Goal: Information Seeking & Learning: Learn about a topic

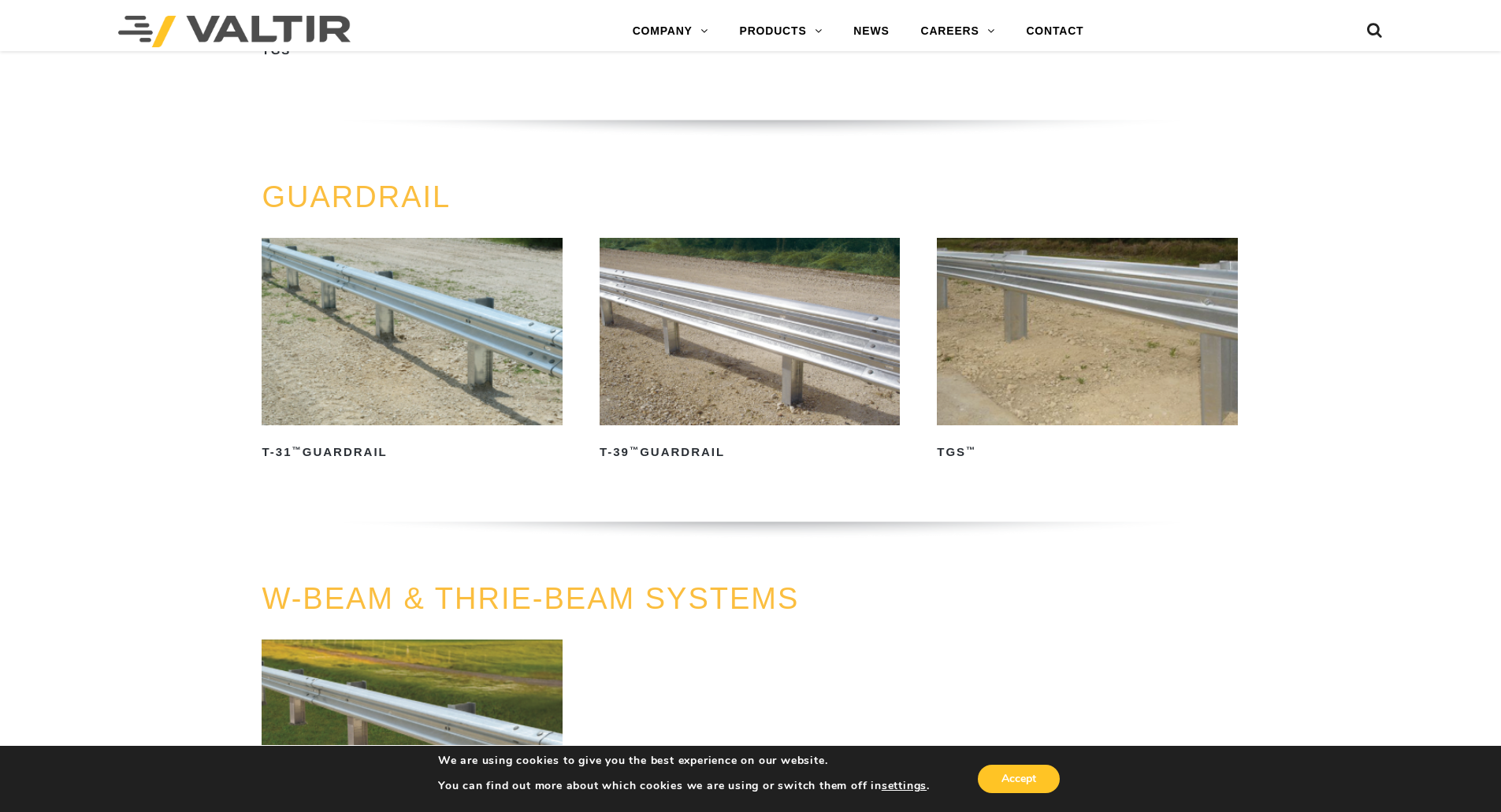
scroll to position [466, 0]
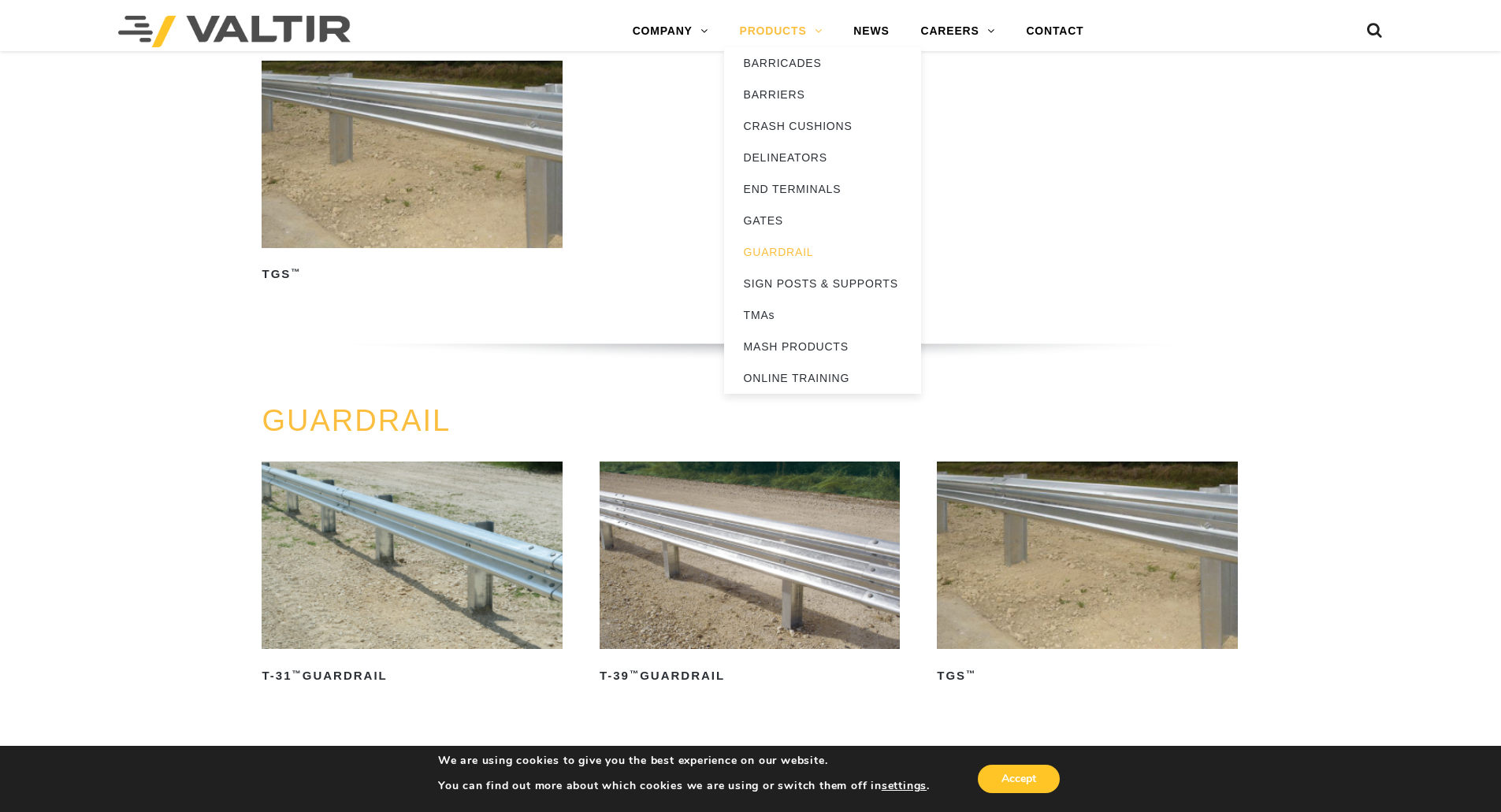
click at [791, 26] on link "PRODUCTS" at bounding box center [782, 31] width 114 height 31
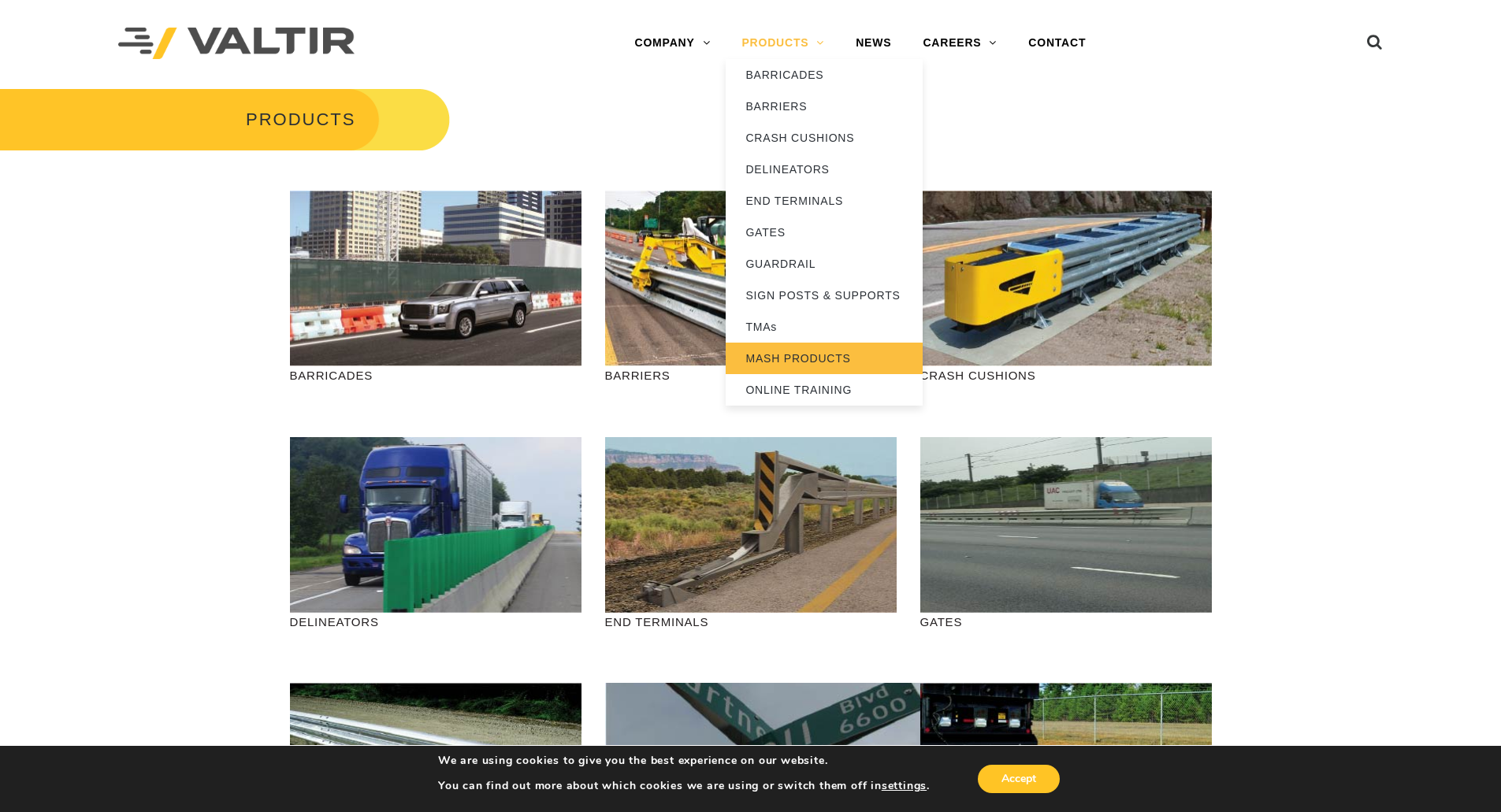
click at [823, 362] on link "MASH PRODUCTS" at bounding box center [824, 358] width 197 height 31
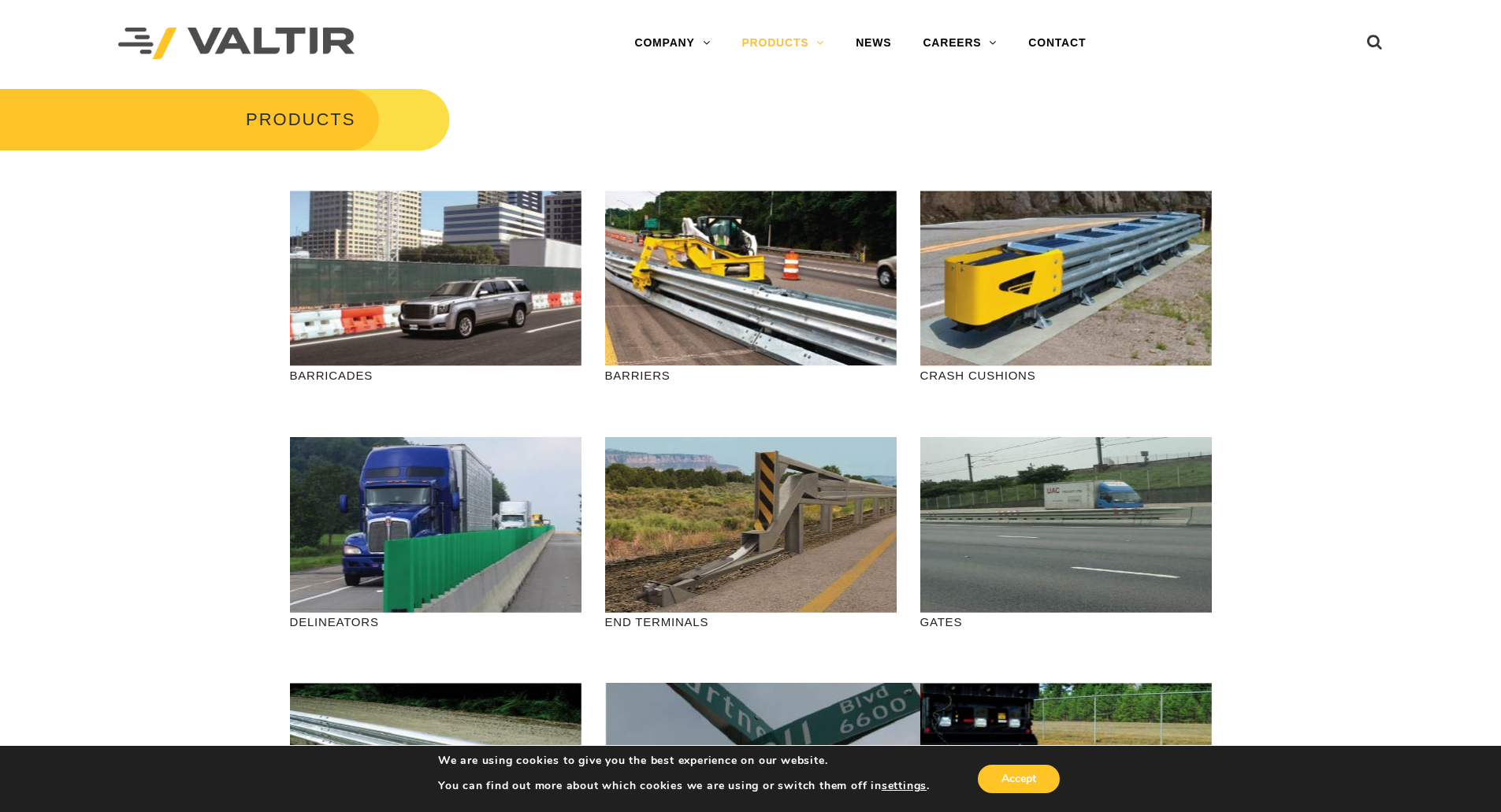
click at [534, 79] on div "Menu COMPANY ABOUT VALTIR OUR HISTORY RENTALS INTERNATIONAL PRODUCTS BARRICADES…" at bounding box center [860, 43] width 772 height 87
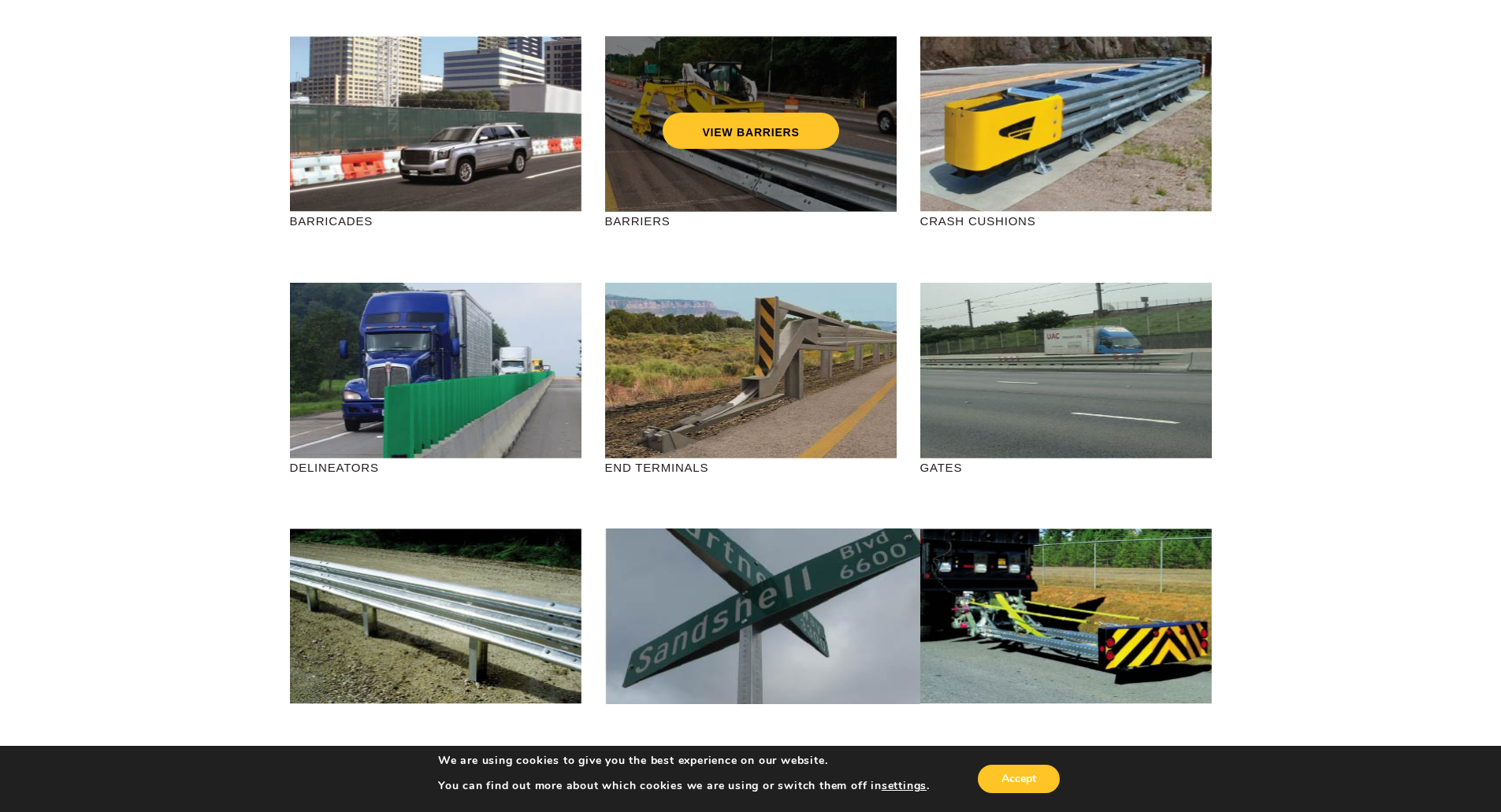
scroll to position [157, 0]
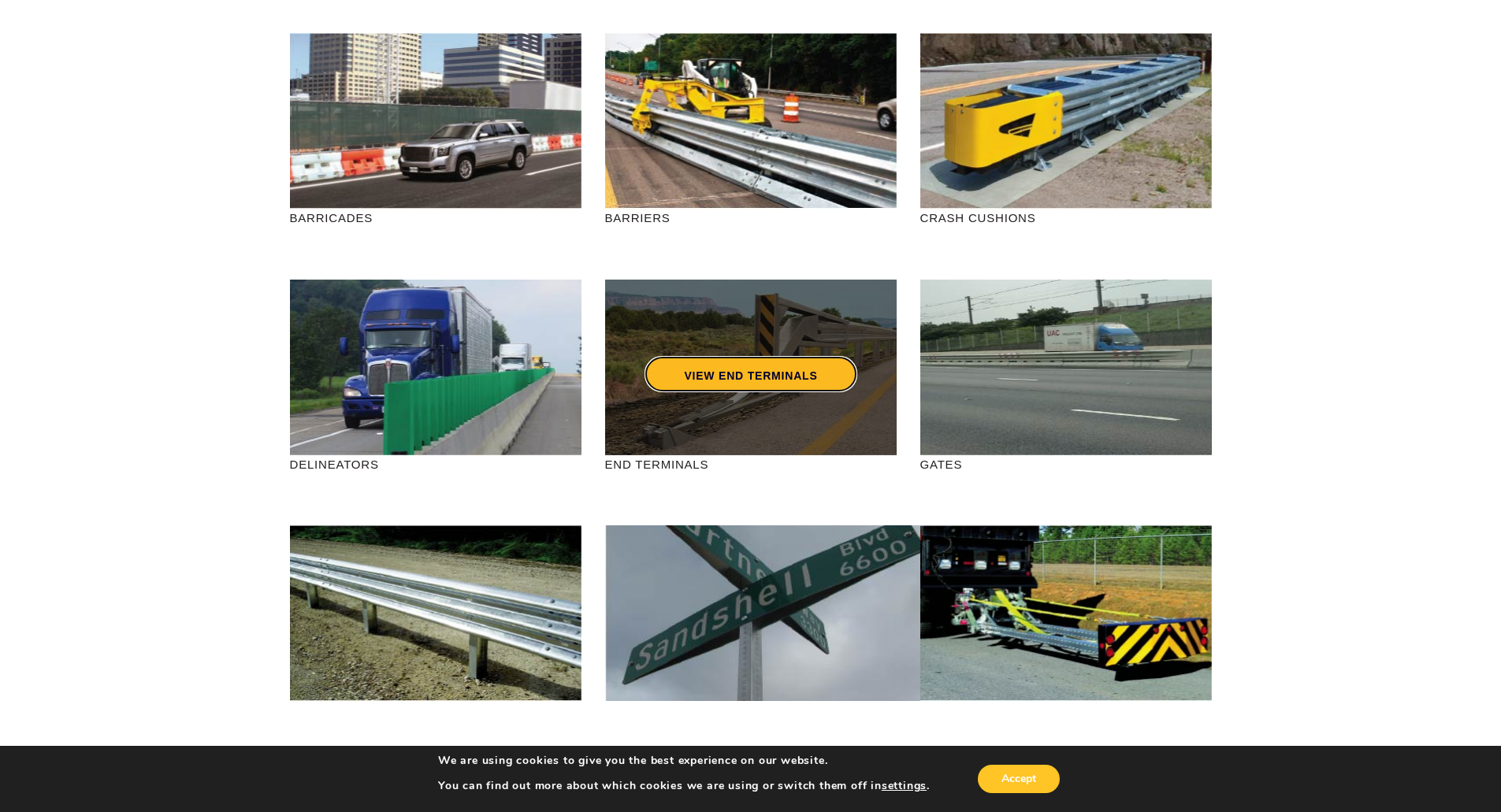
click at [724, 378] on link "VIEW END TERMINALS" at bounding box center [750, 374] width 212 height 36
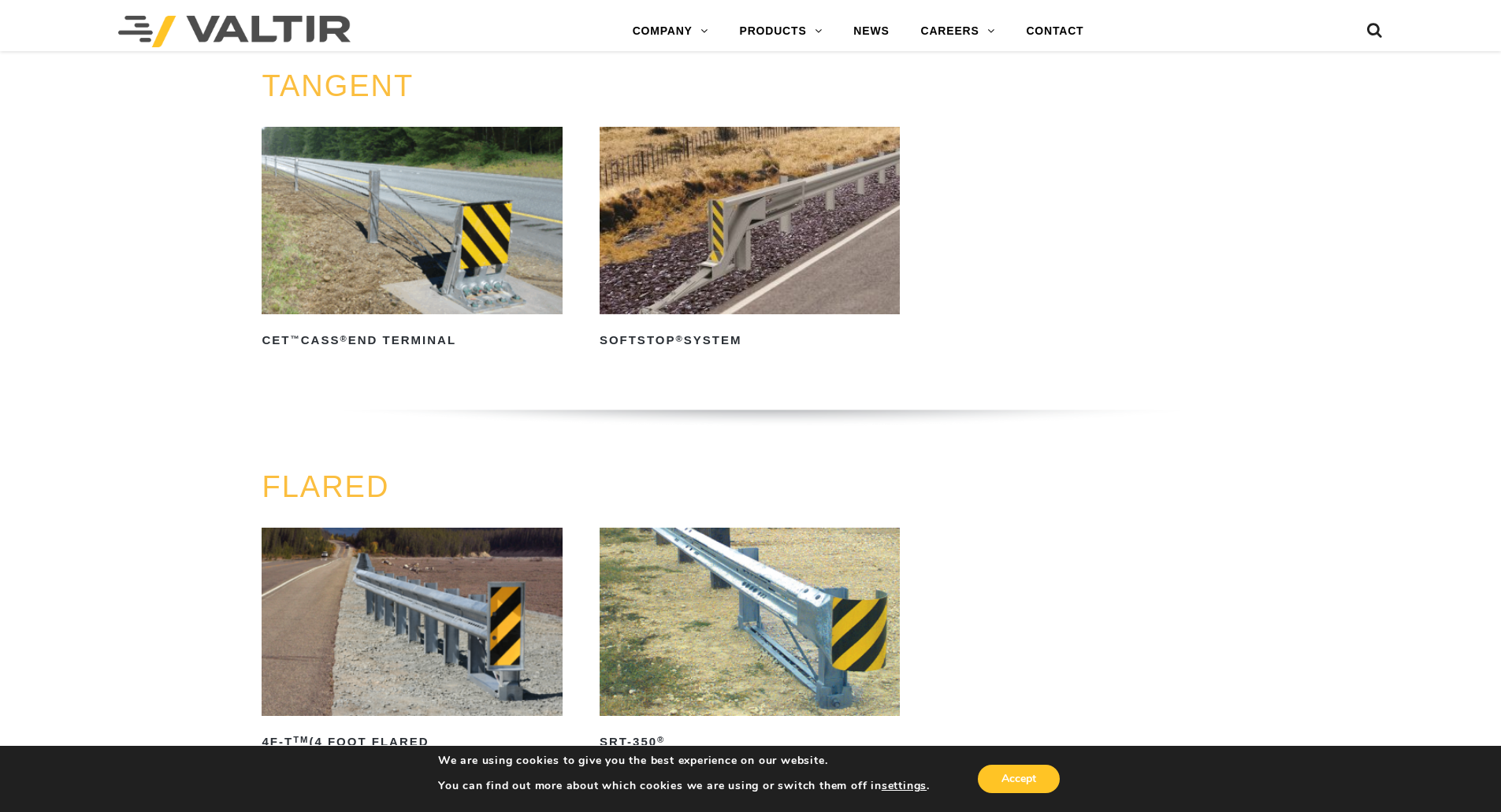
scroll to position [1103, 0]
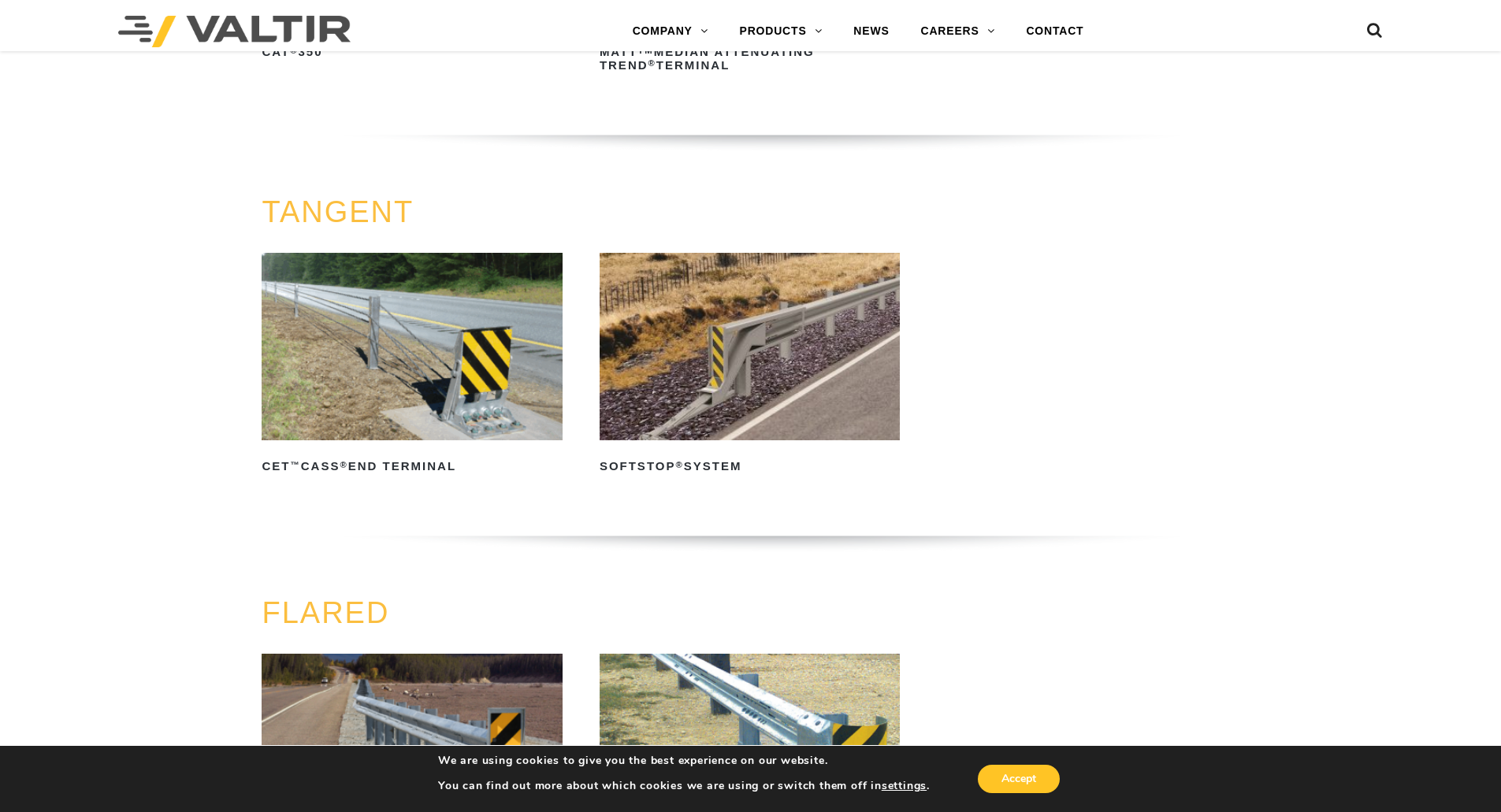
click at [795, 354] on img at bounding box center [749, 346] width 301 height 187
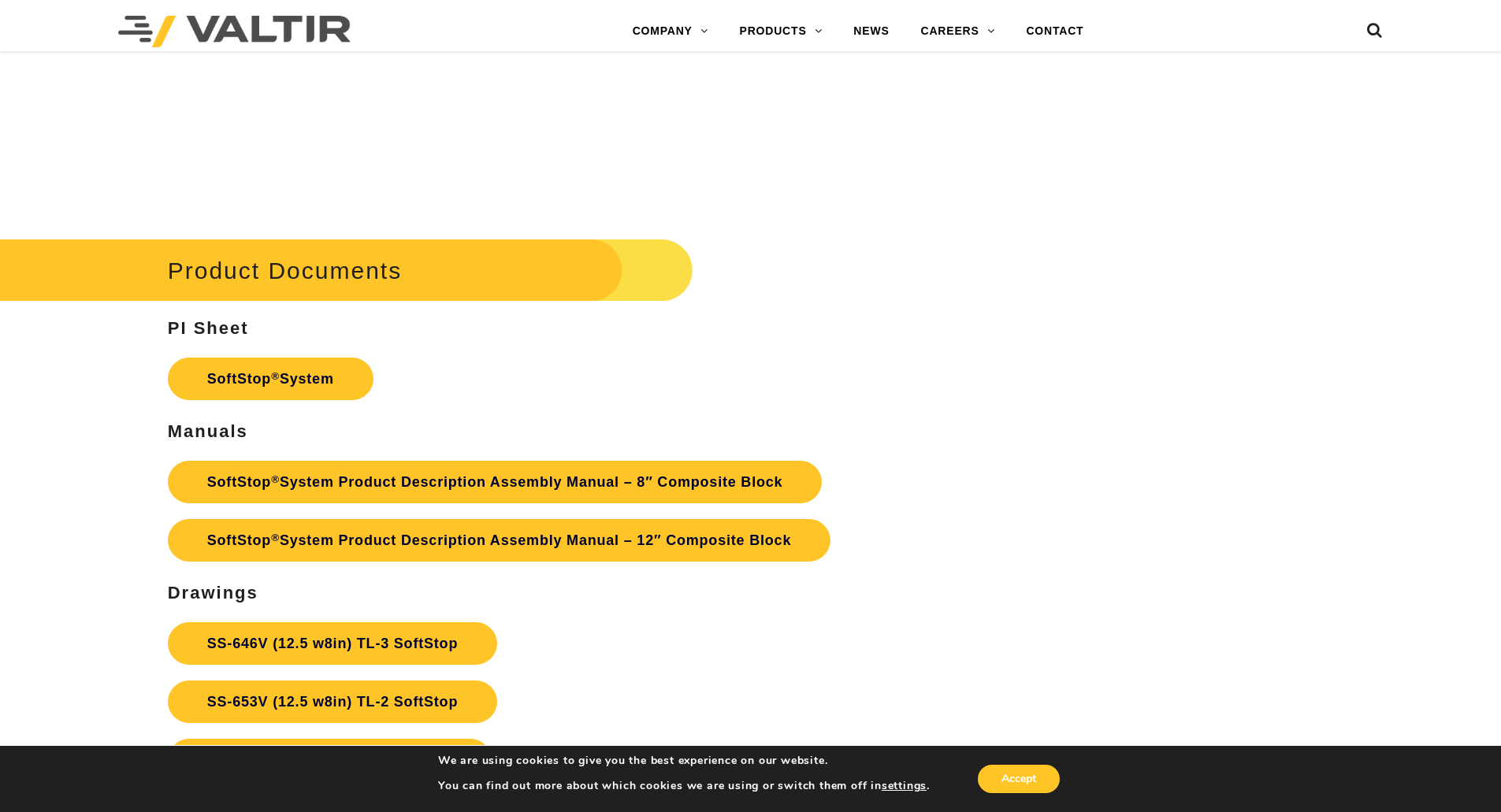
scroll to position [5456, 0]
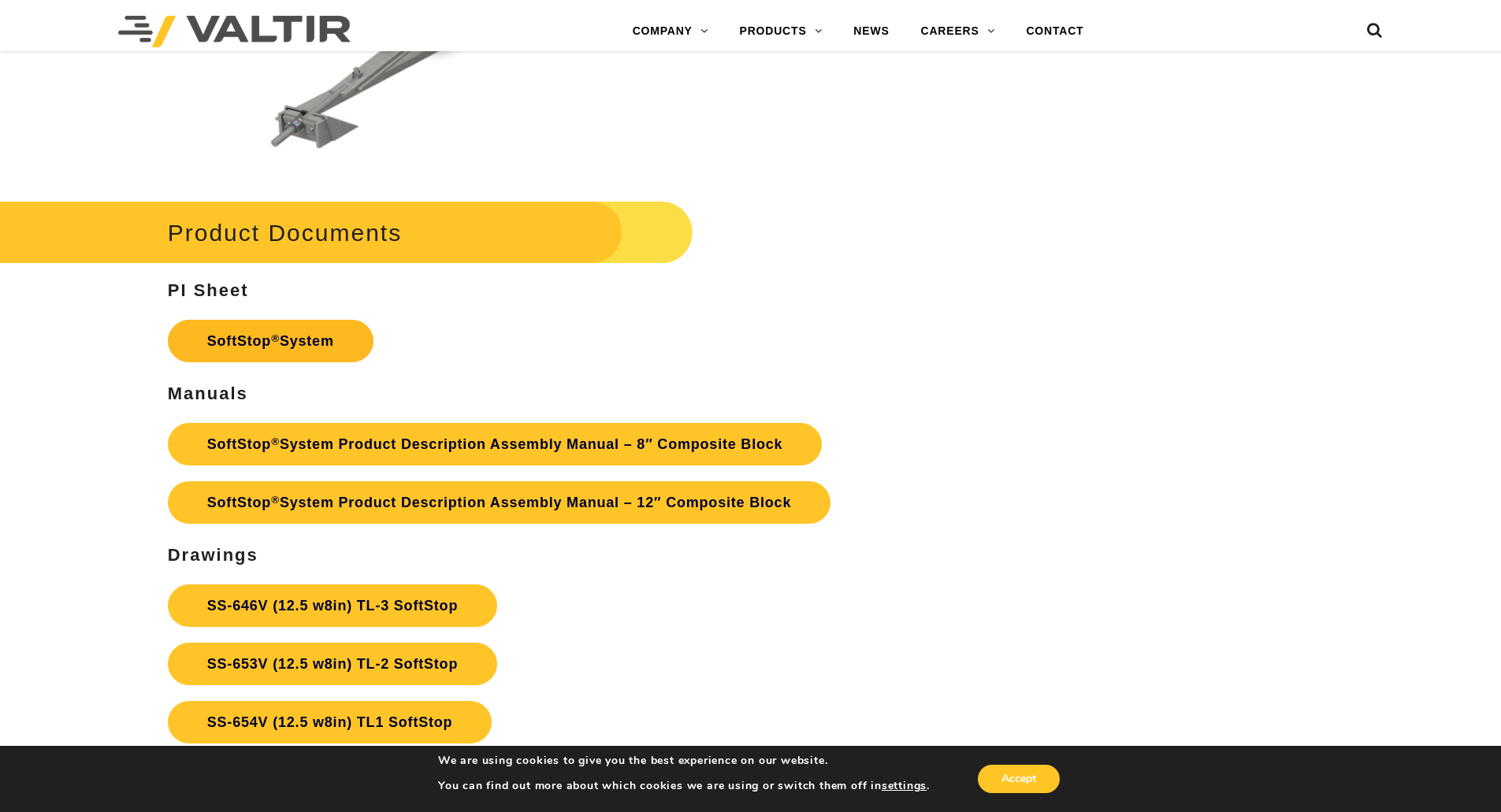
click at [350, 339] on link "SoftStop ® System" at bounding box center [271, 340] width 205 height 42
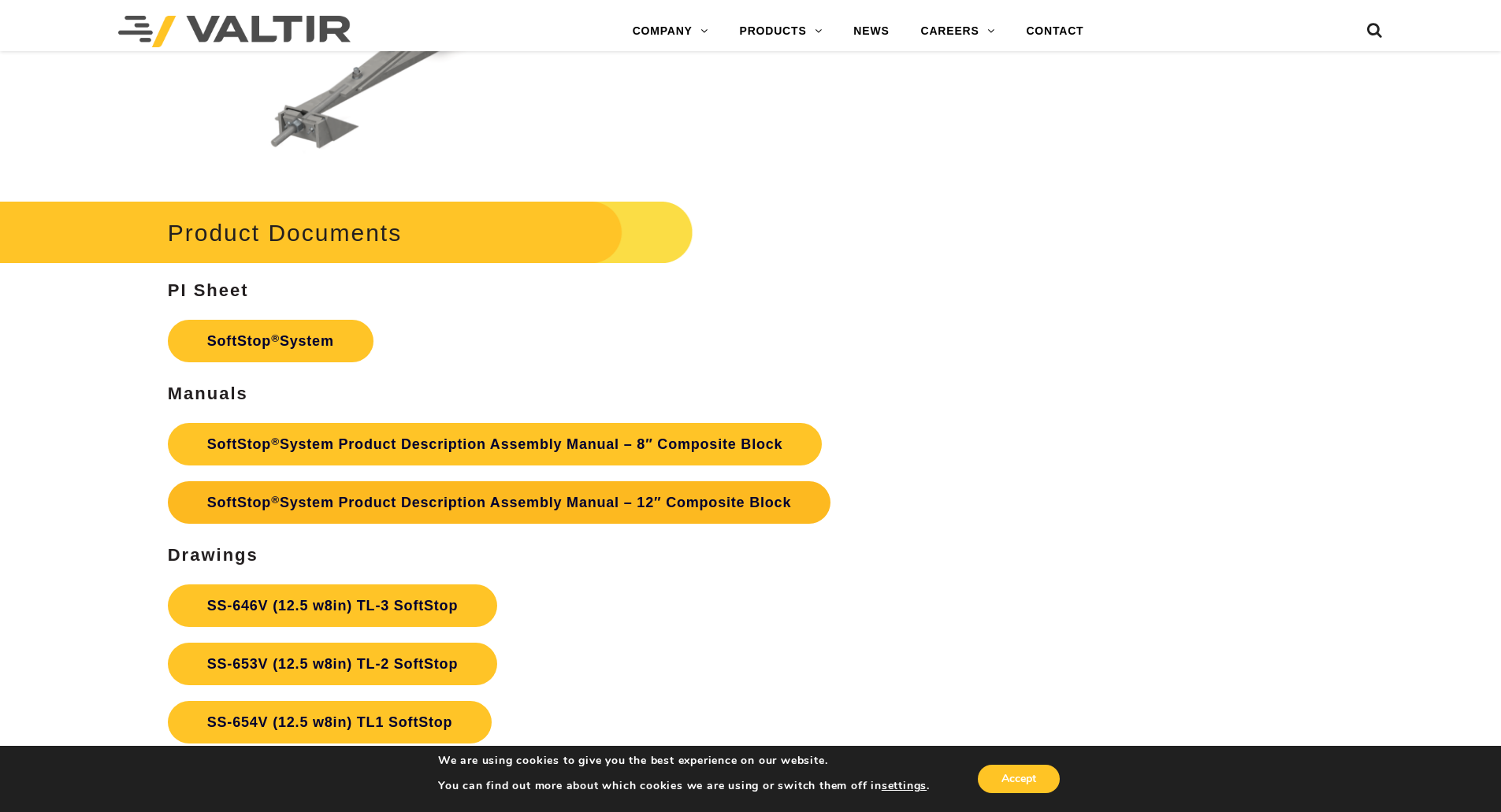
click at [461, 503] on link "SoftStop ® System Product Description Assembly Manual – 12″ Composite Block" at bounding box center [499, 502] width 662 height 42
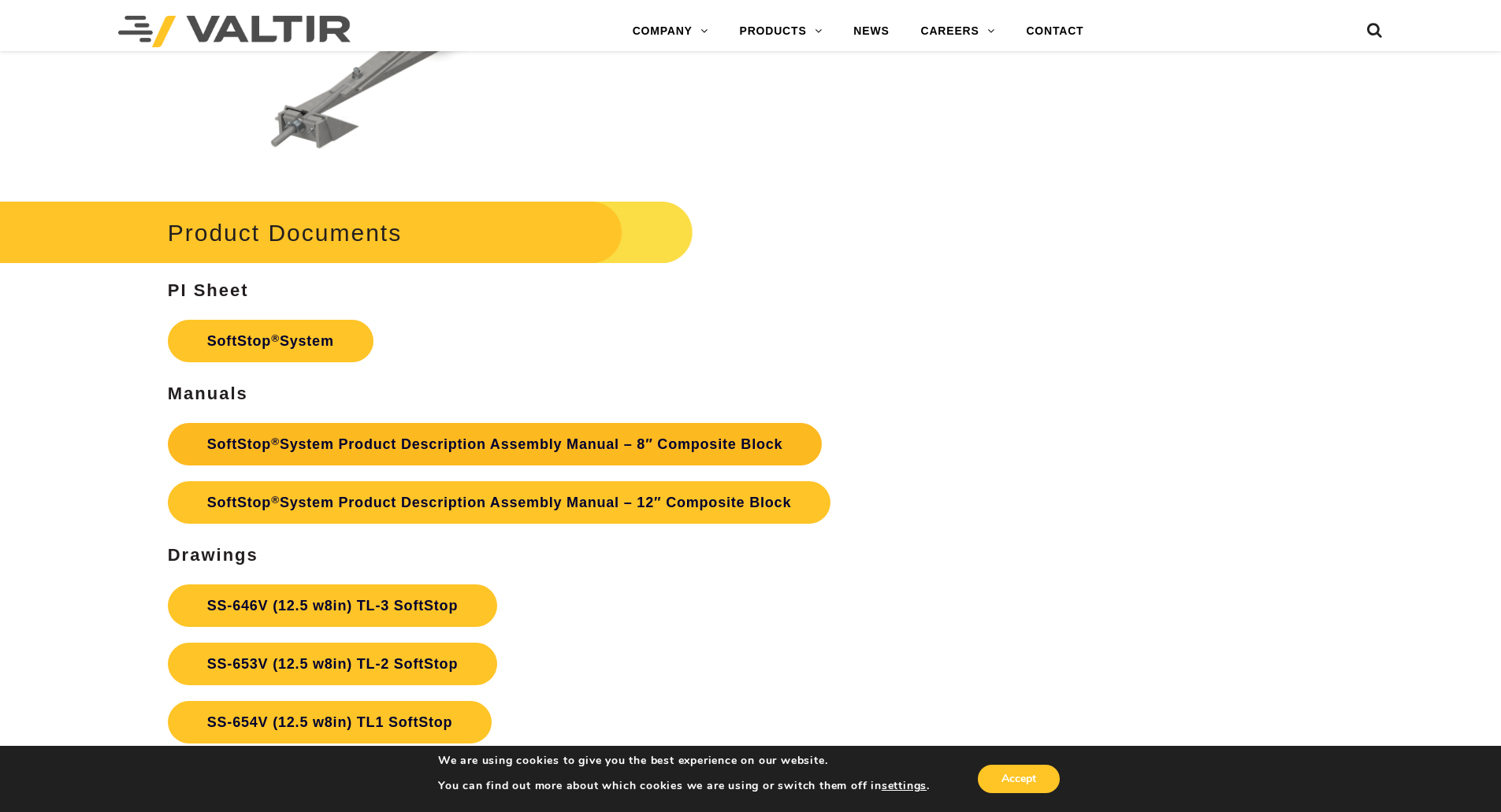
click at [562, 435] on link "SoftStop ® System Product Description Assembly Manual – 8″ Composite Block" at bounding box center [495, 444] width 655 height 42
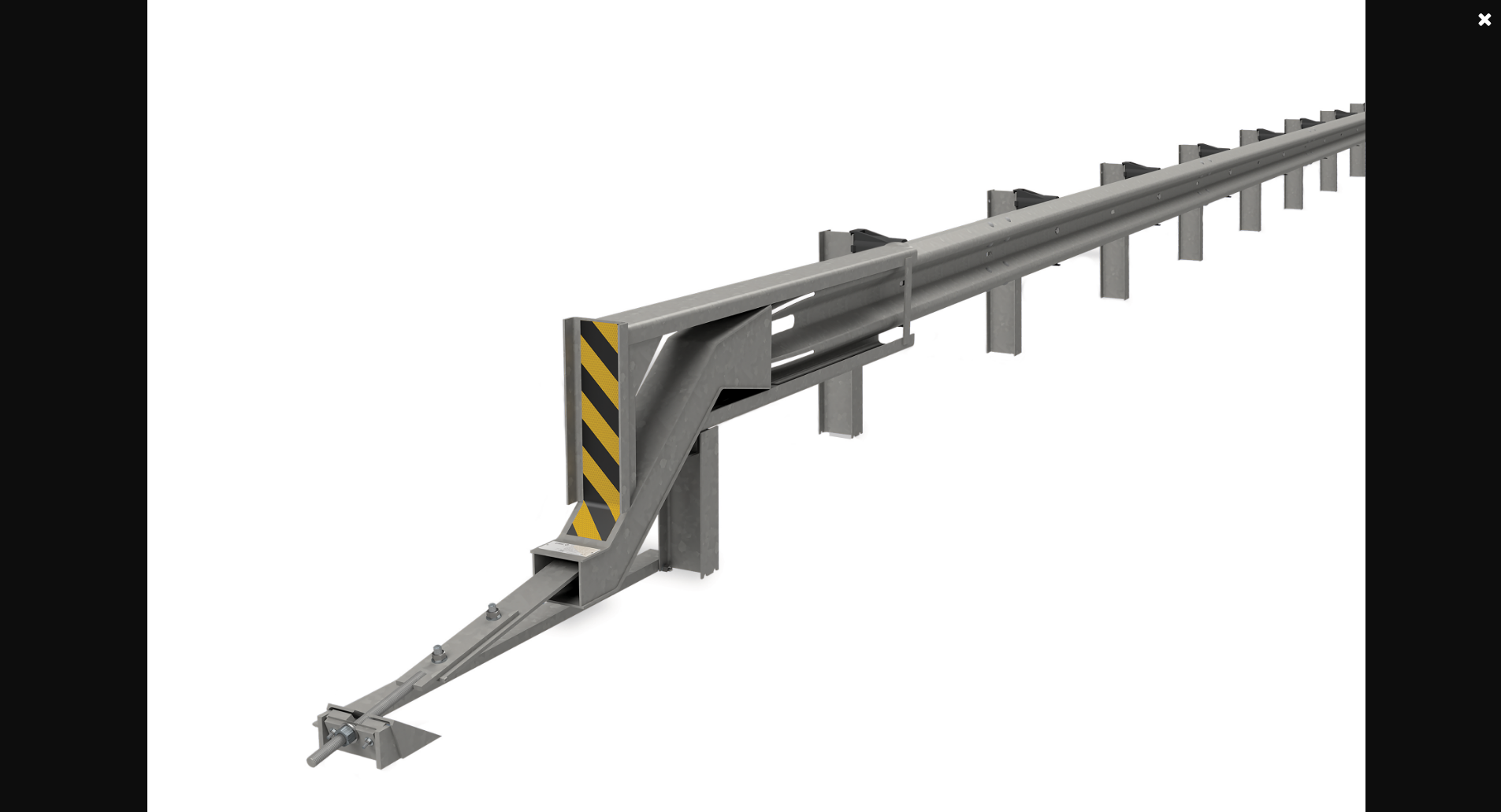
click at [1167, 613] on img at bounding box center [757, 406] width 1219 height 812
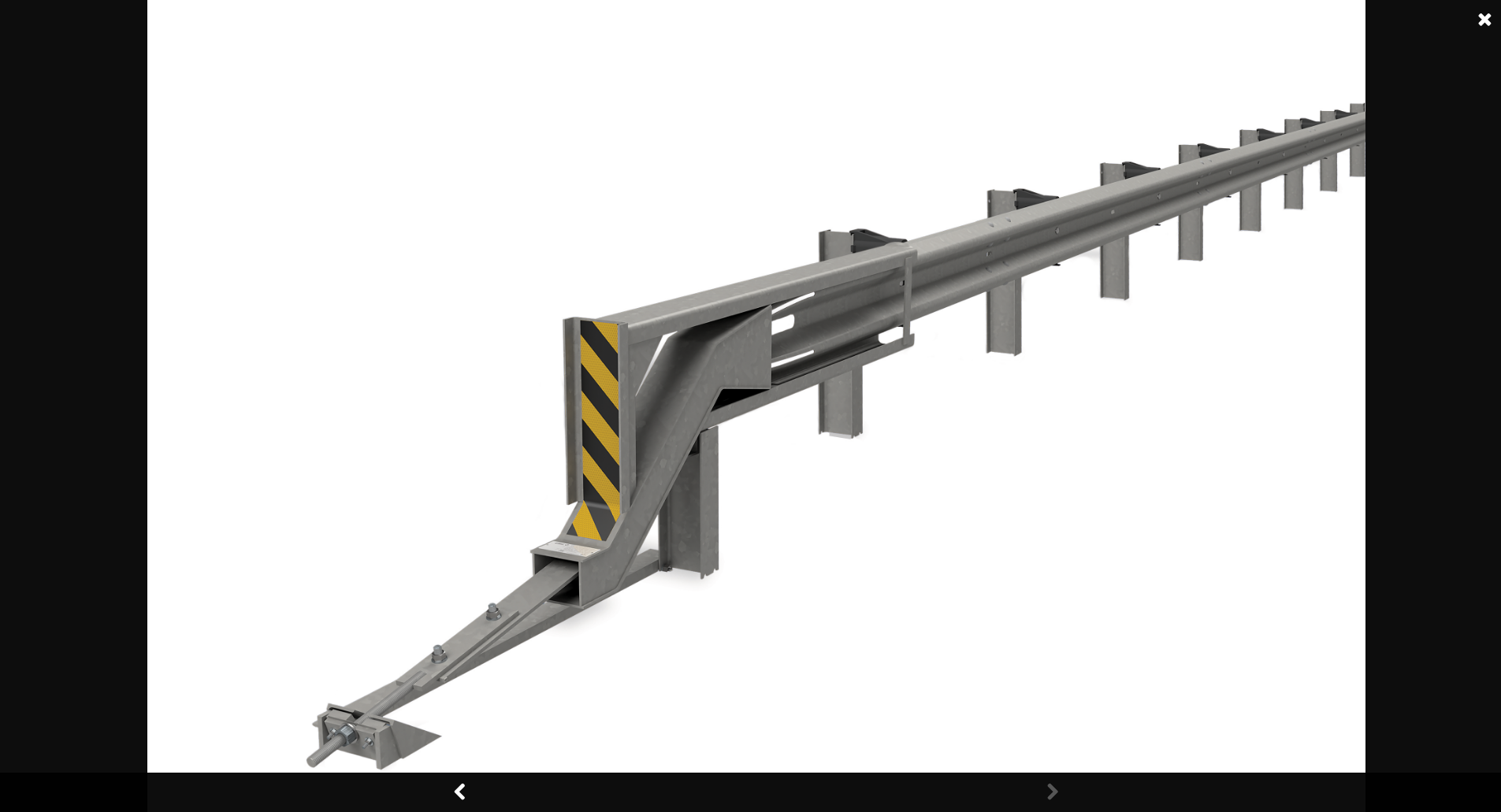
click at [452, 785] on link at bounding box center [461, 793] width 40 height 40
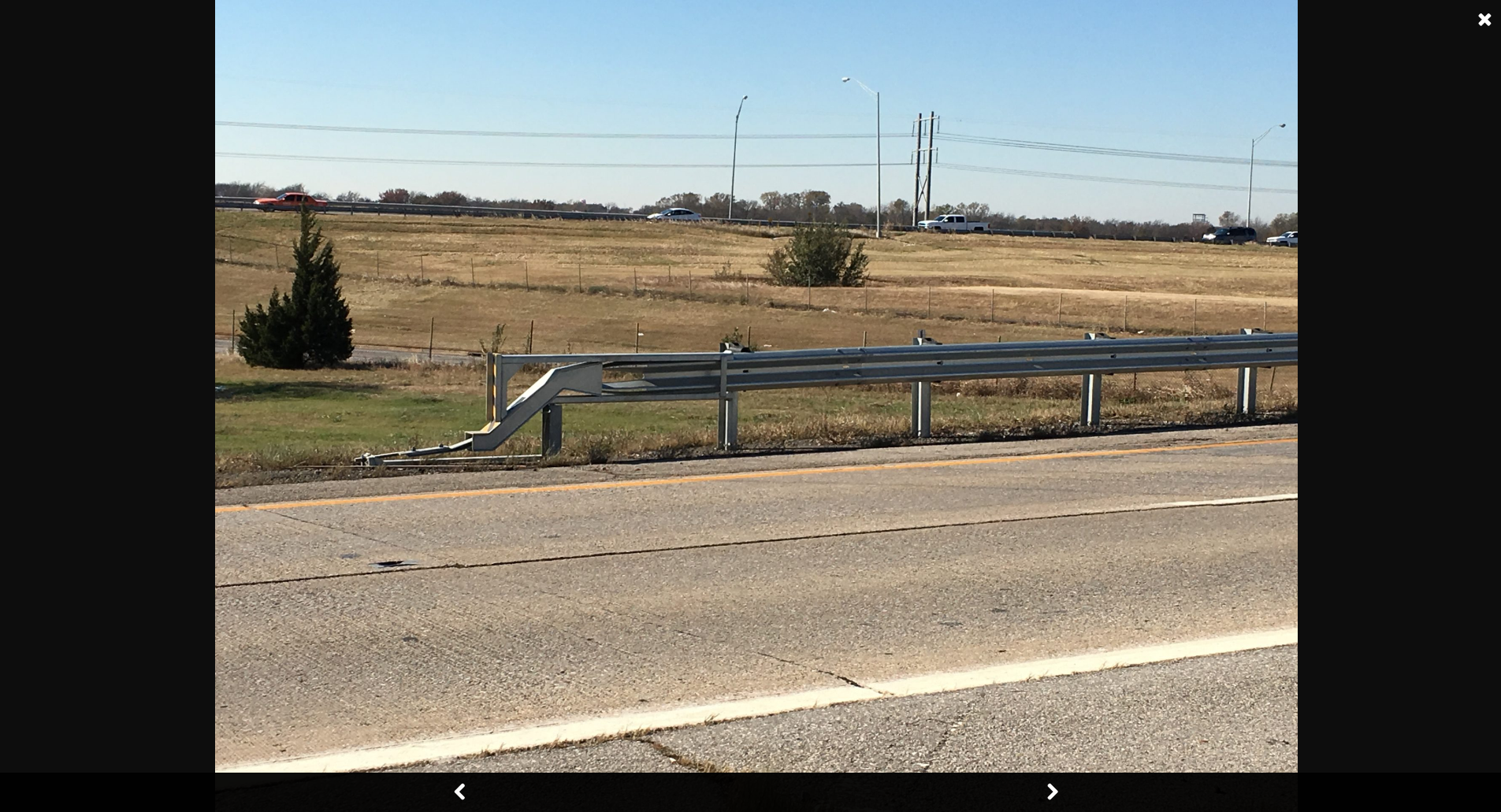
click at [452, 785] on link at bounding box center [461, 793] width 40 height 40
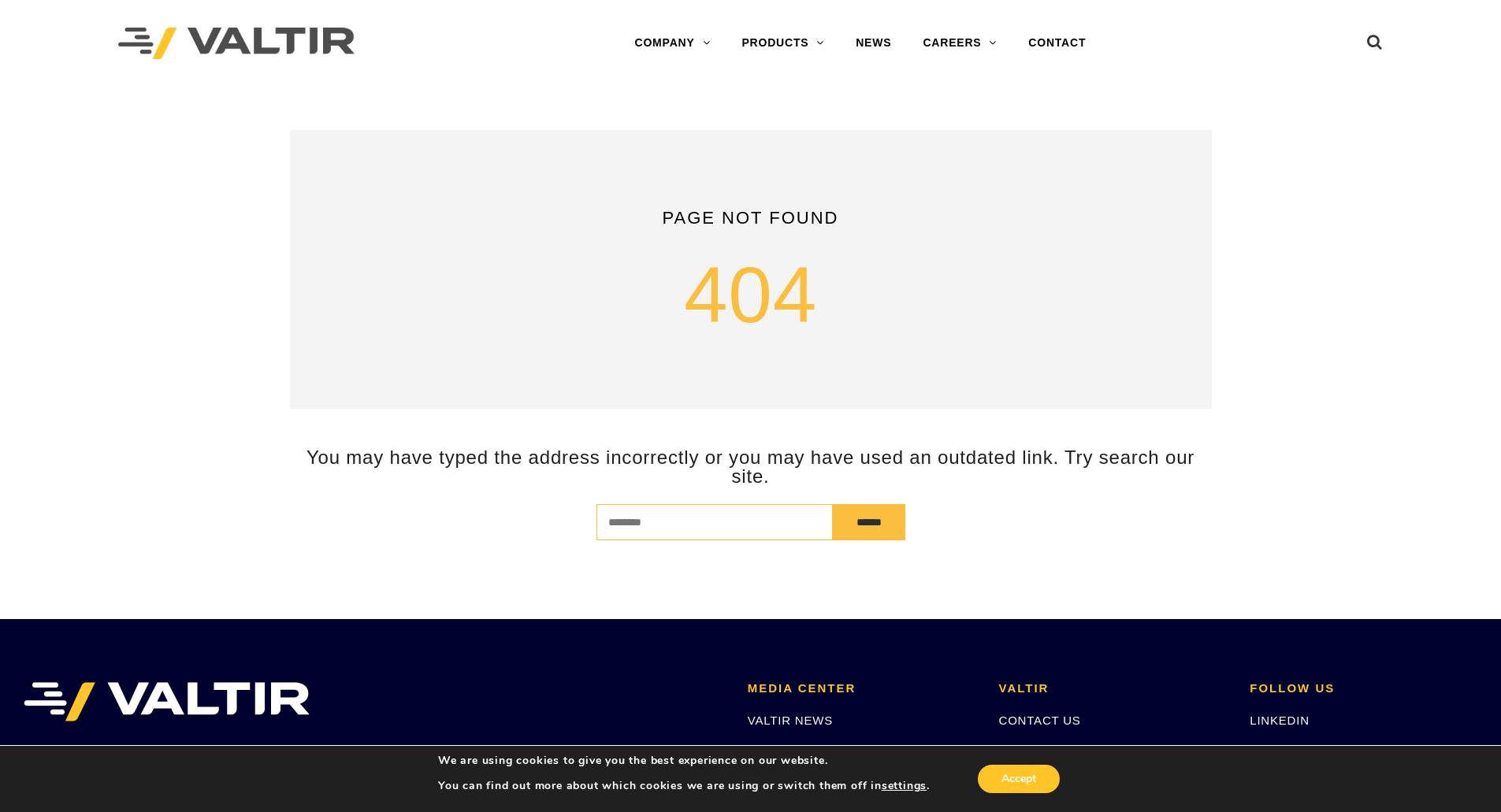
click at [726, 515] on input "search" at bounding box center [714, 522] width 236 height 36
type input "********"
click at [859, 541] on div "Page not found 404 You may have typed the address incorrectly or you may have u…" at bounding box center [751, 353] width 945 height 532
click at [868, 515] on input "******" at bounding box center [869, 522] width 73 height 36
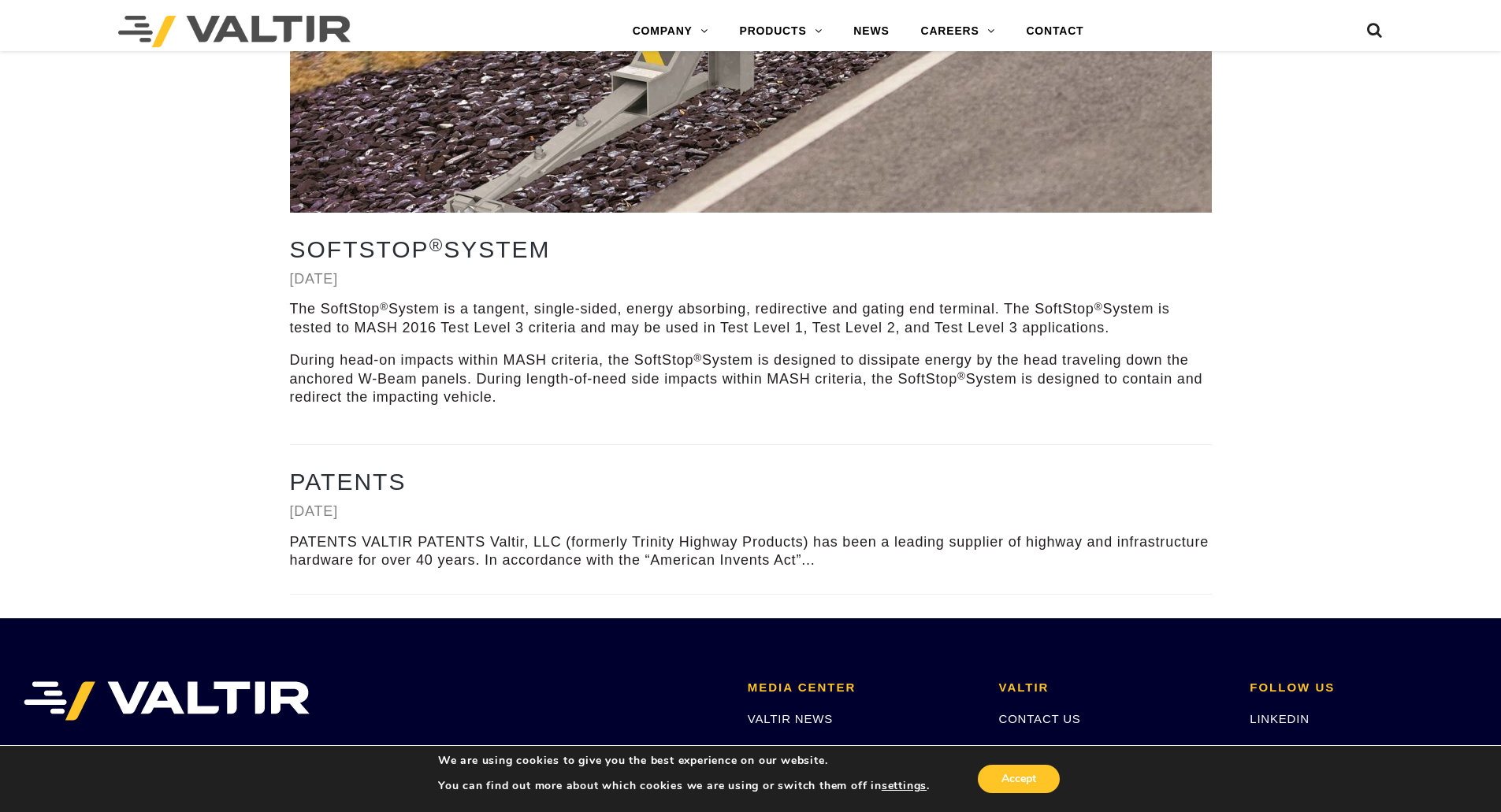
scroll to position [486, 0]
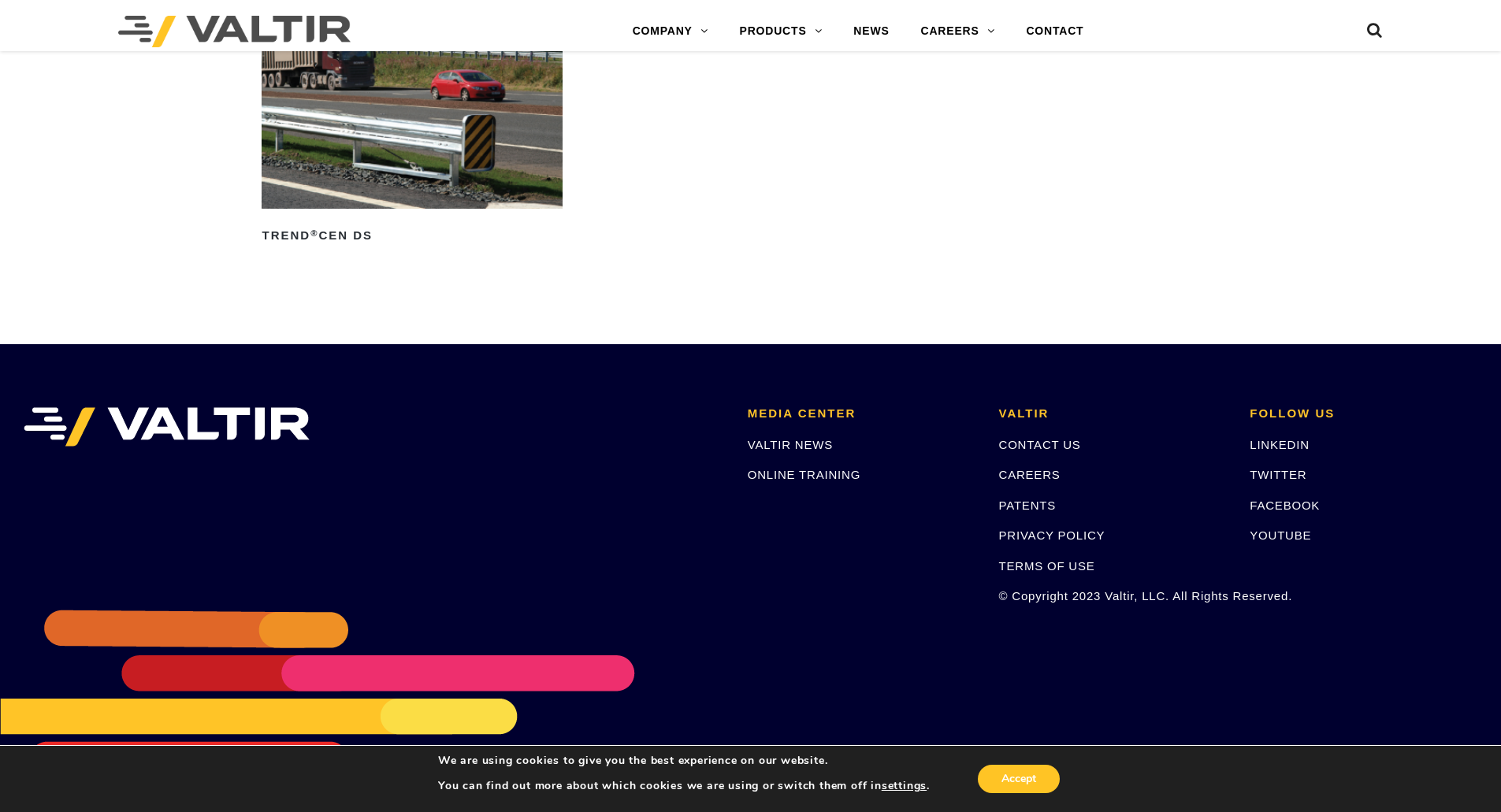
scroll to position [2424, 0]
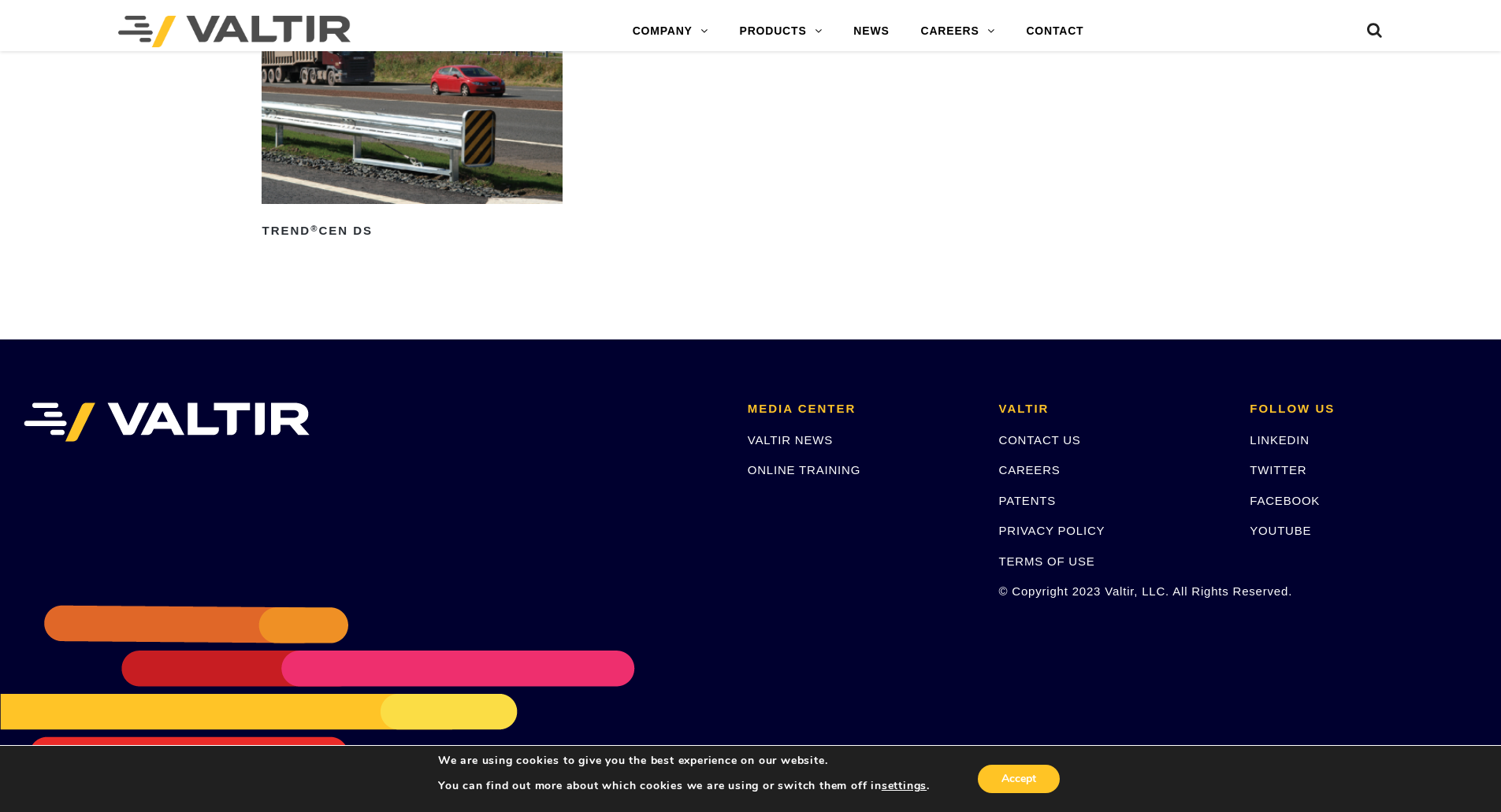
click at [1375, 39] on icon at bounding box center [1374, 34] width 16 height 24
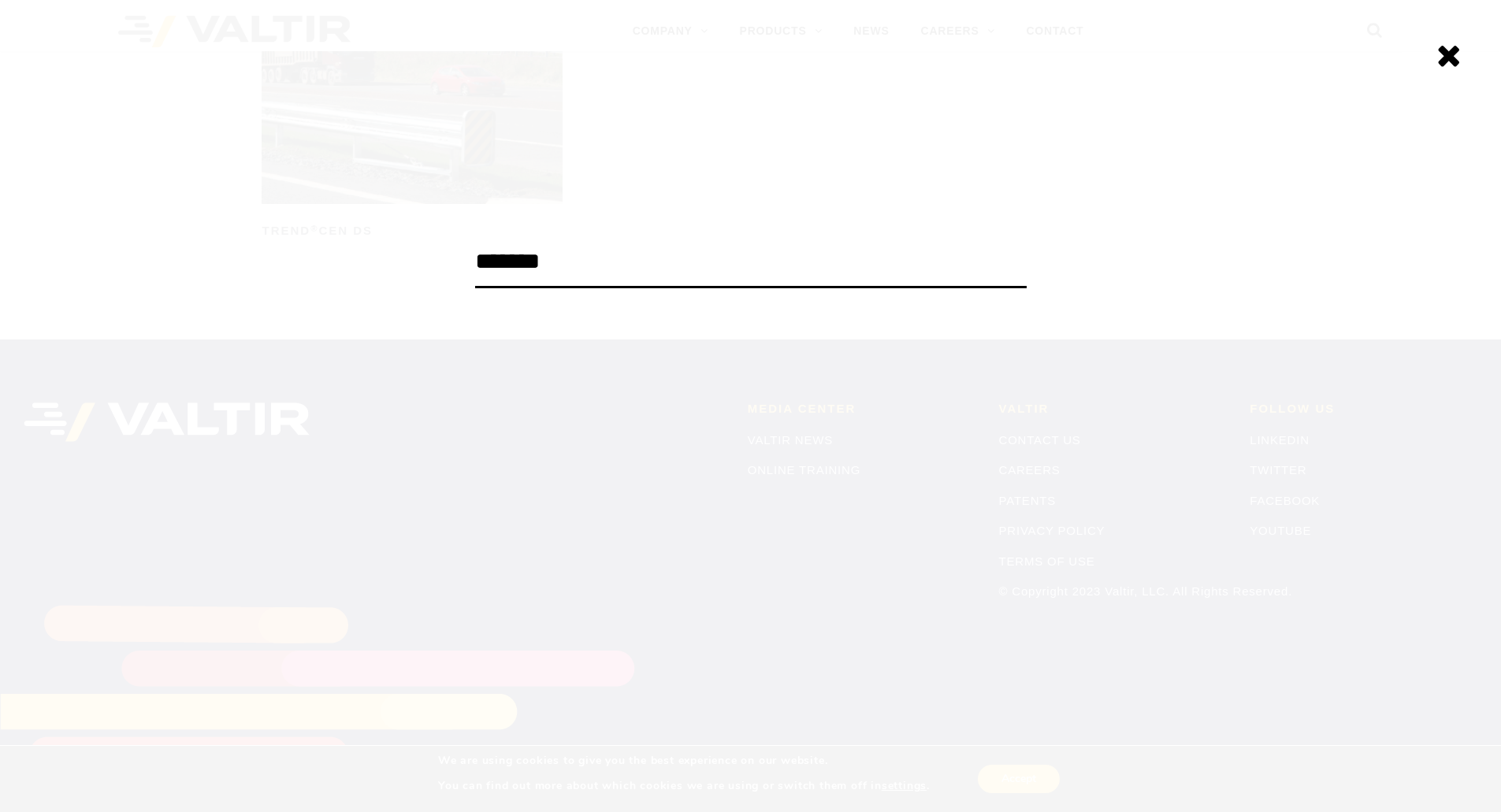
type input "*******"
click input "******" at bounding box center [0, 0] width 0 height 0
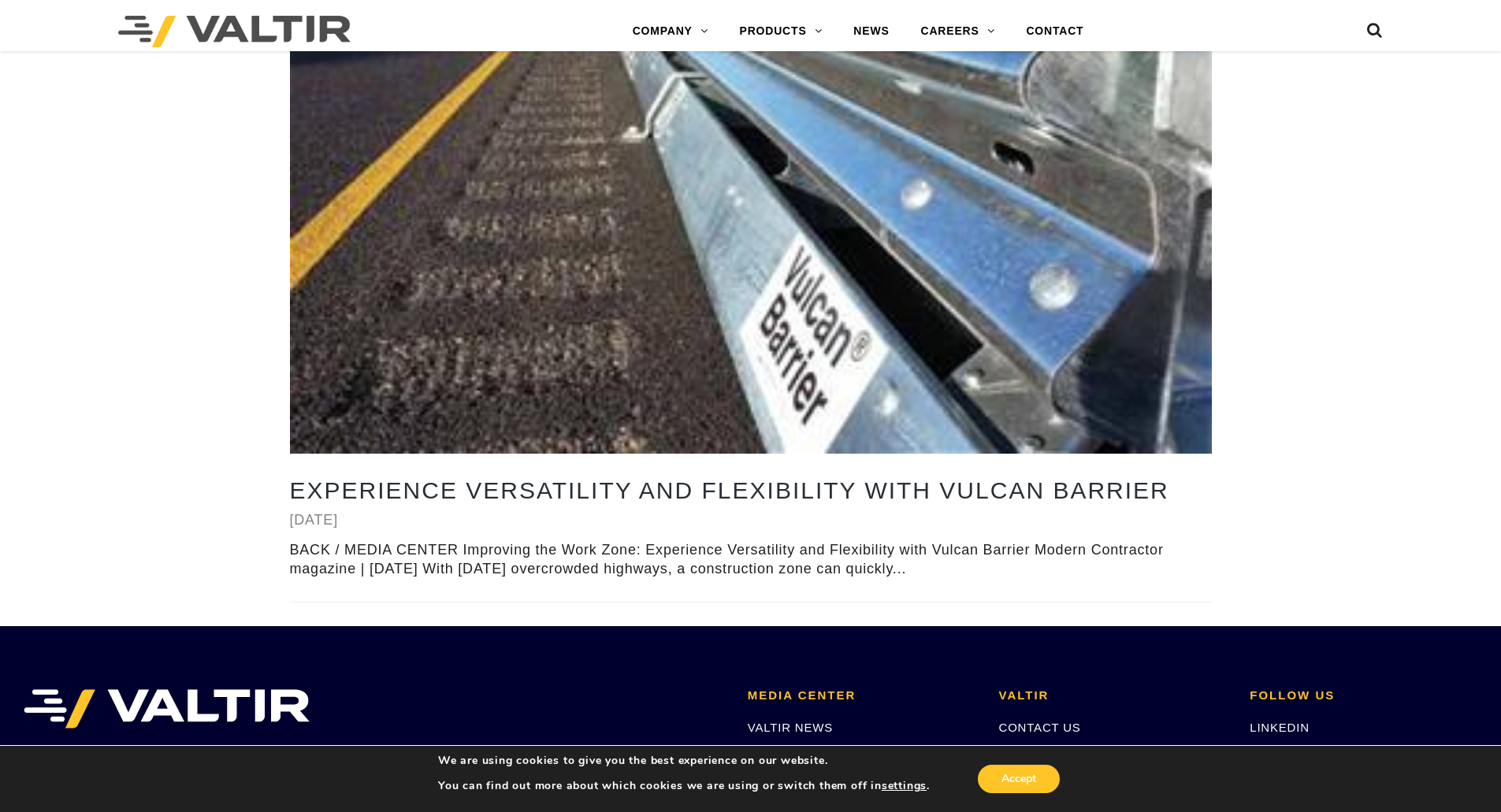
scroll to position [2914, 0]
